Goal: Obtain resource: Obtain resource

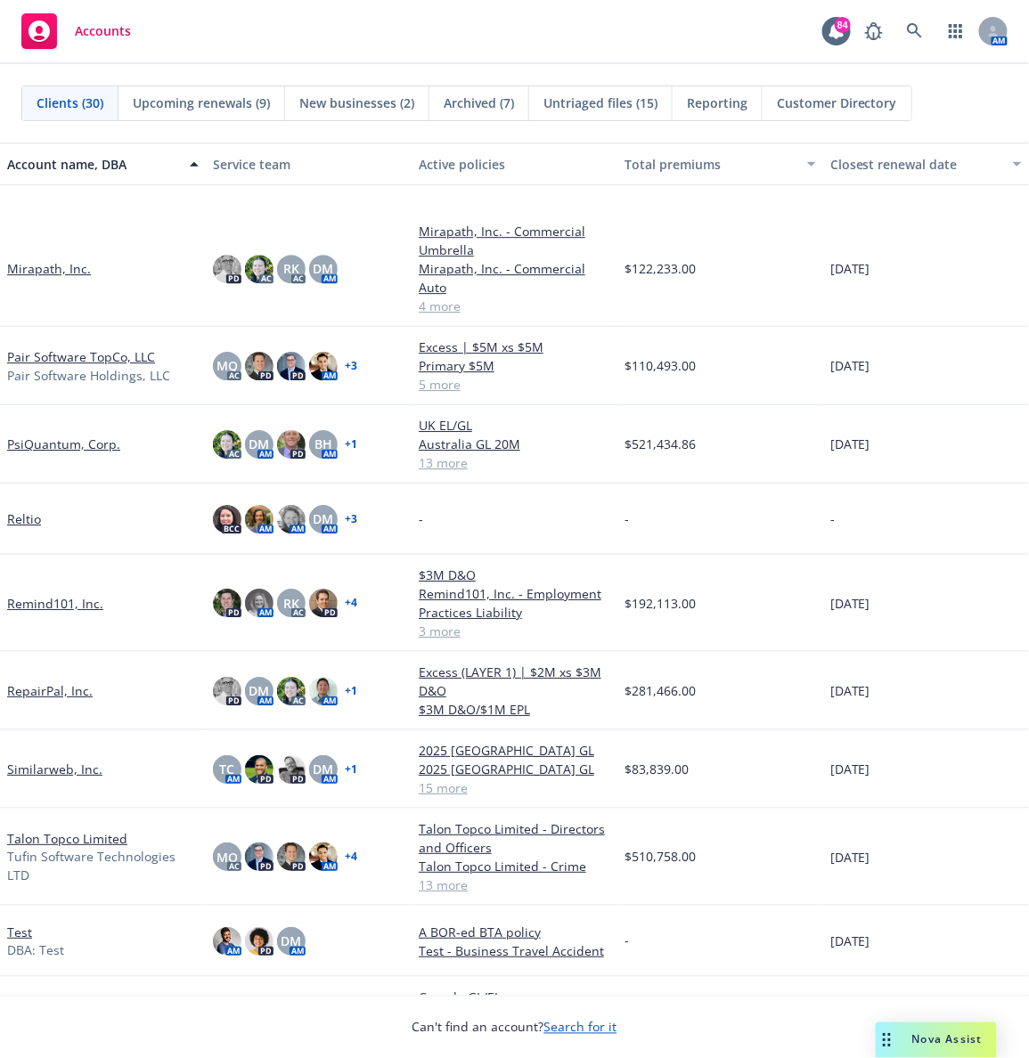
scroll to position [1486, 0]
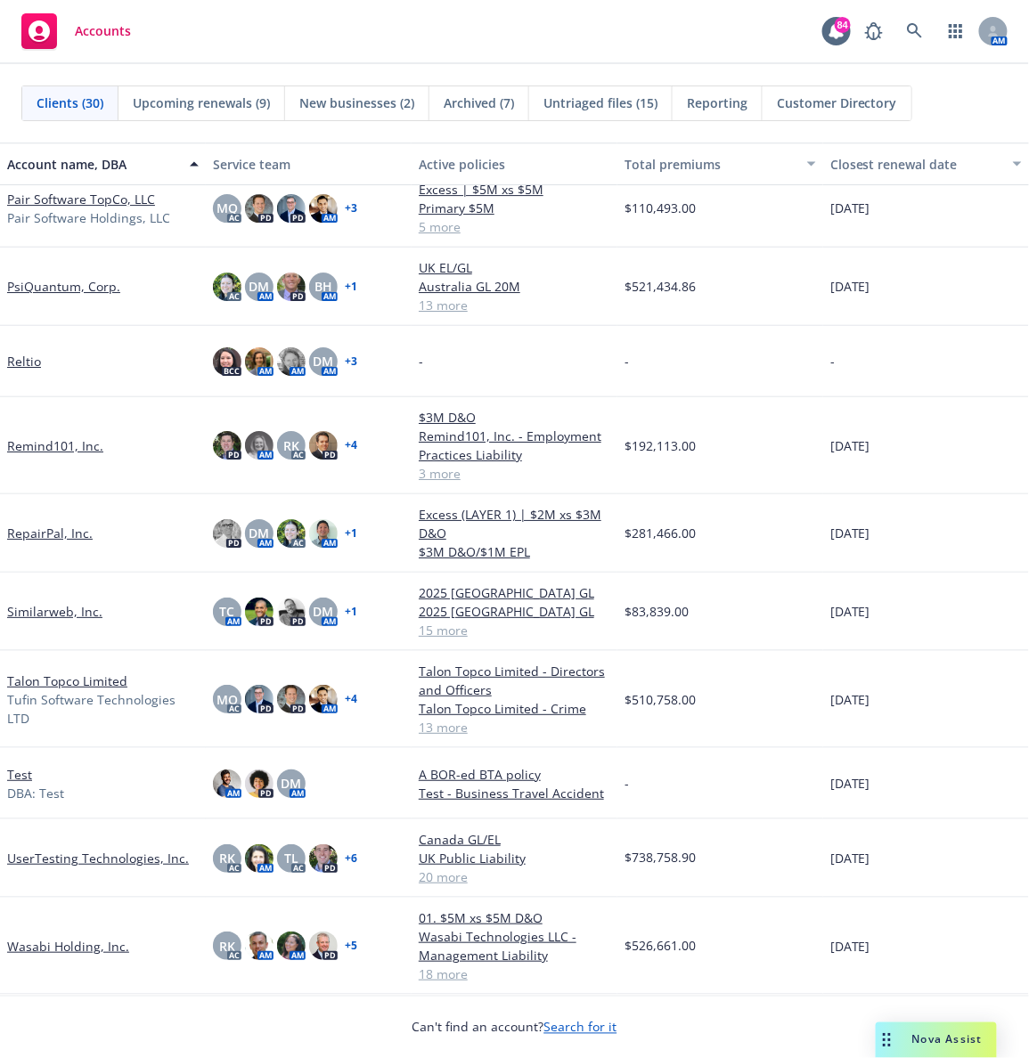
click at [39, 704] on link "UserTesting Technologies, Inc." at bounding box center [98, 858] width 182 height 19
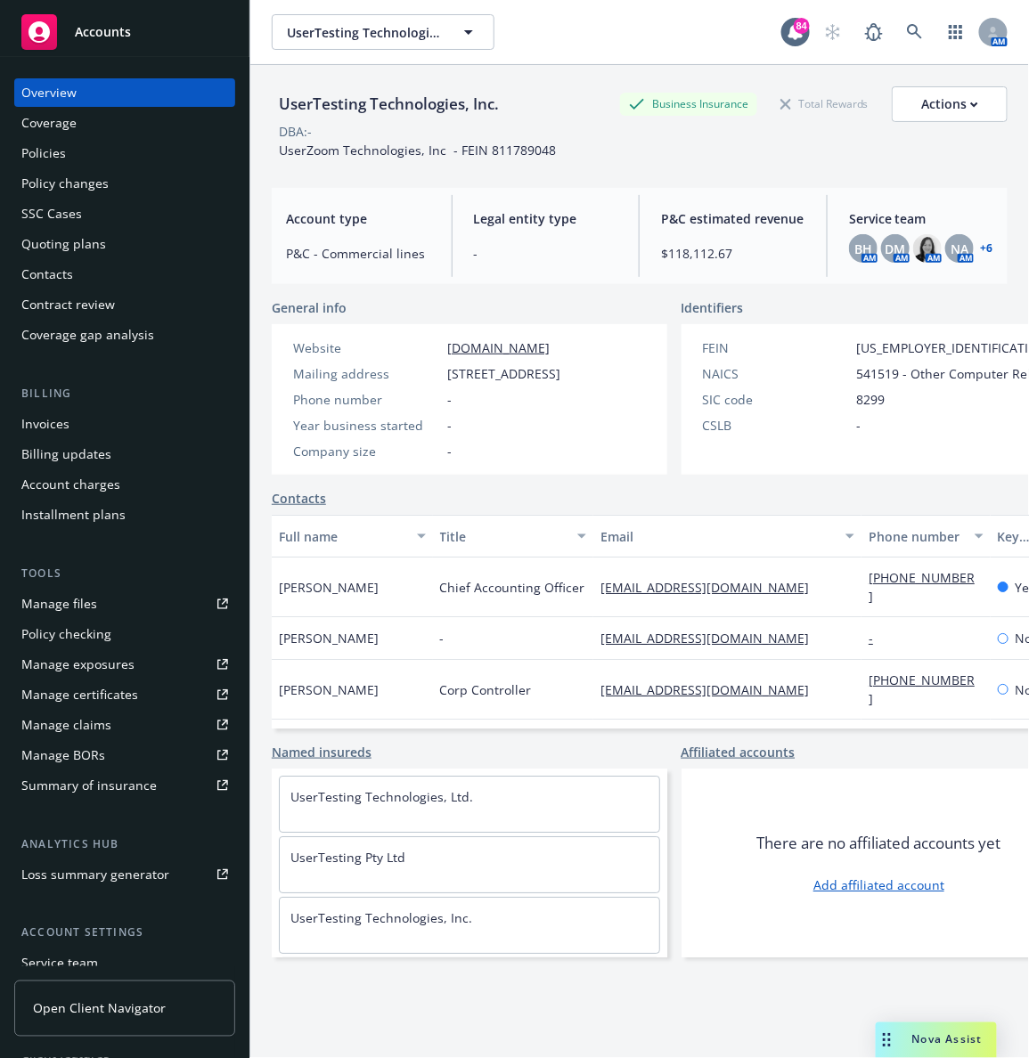
click at [86, 607] on div "Manage files" at bounding box center [59, 604] width 76 height 28
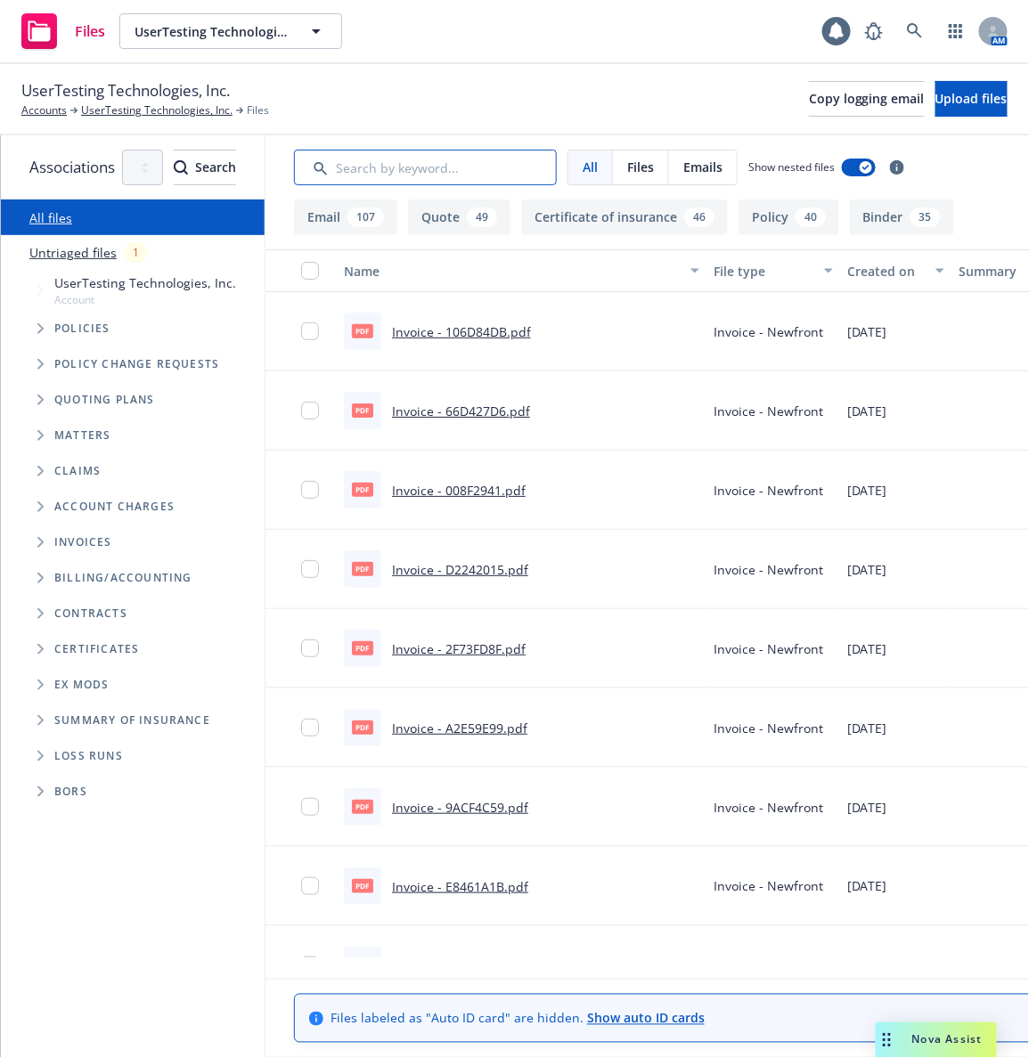
click at [501, 174] on input "Search by keyword..." at bounding box center [425, 168] width 263 height 36
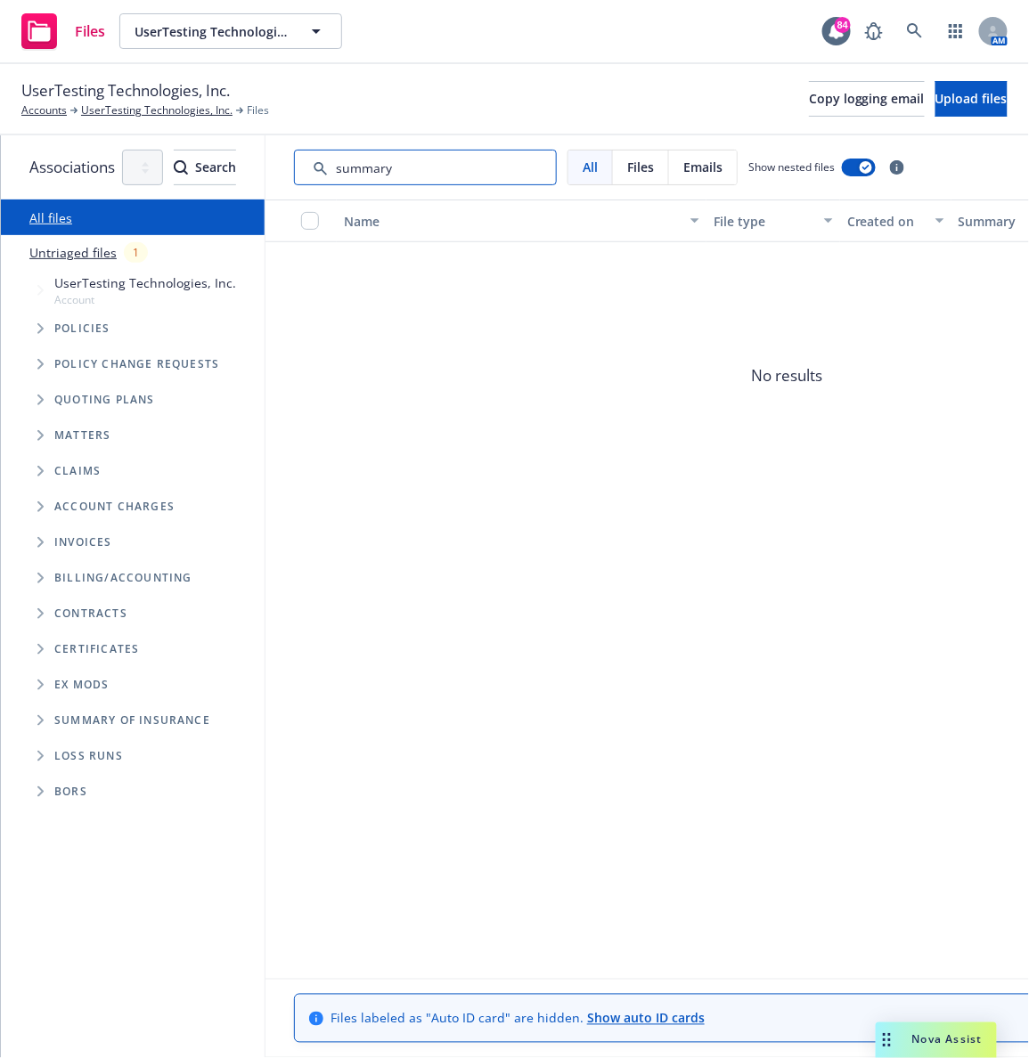
type input "summary"
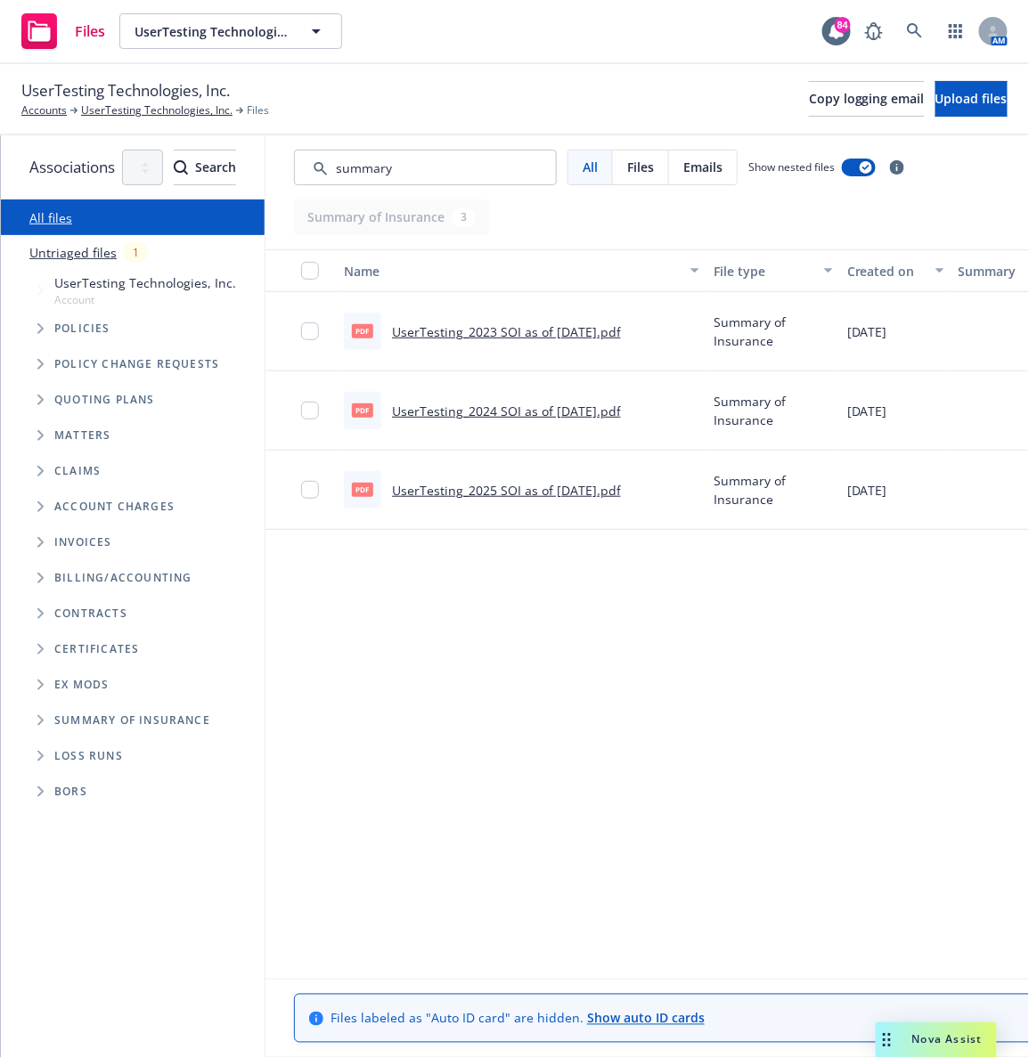
click at [530, 484] on link "UserTesting_2025 SOI as of 9.30.2025.pdf" at bounding box center [506, 490] width 229 height 17
